Goal: Navigation & Orientation: Find specific page/section

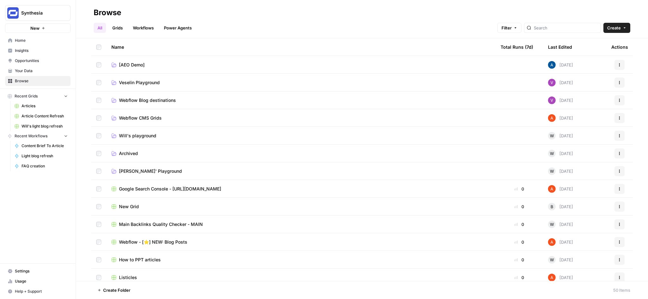
click at [122, 27] on link "Grids" at bounding box center [117, 28] width 18 height 10
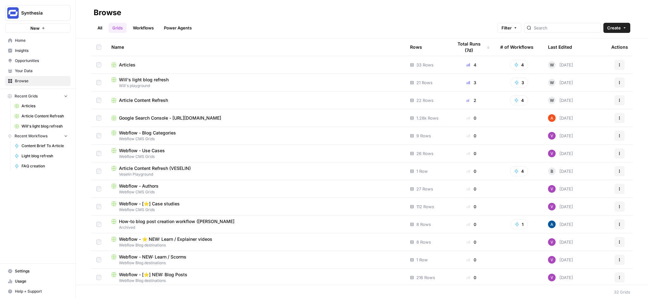
click at [161, 79] on span "Will's light blog refresh" at bounding box center [144, 80] width 50 height 6
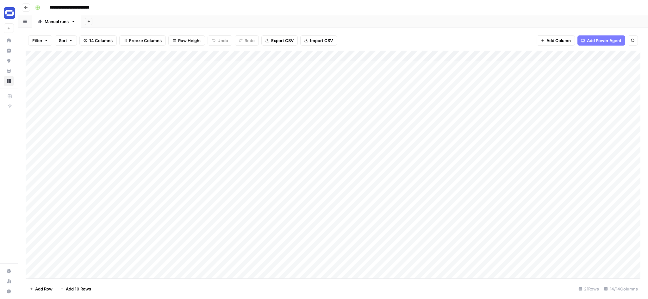
scroll to position [19, 0]
click at [158, 260] on div "Add Column" at bounding box center [333, 165] width 615 height 228
click at [181, 249] on div "Add Column" at bounding box center [333, 165] width 615 height 228
